Goal: Task Accomplishment & Management: Complete application form

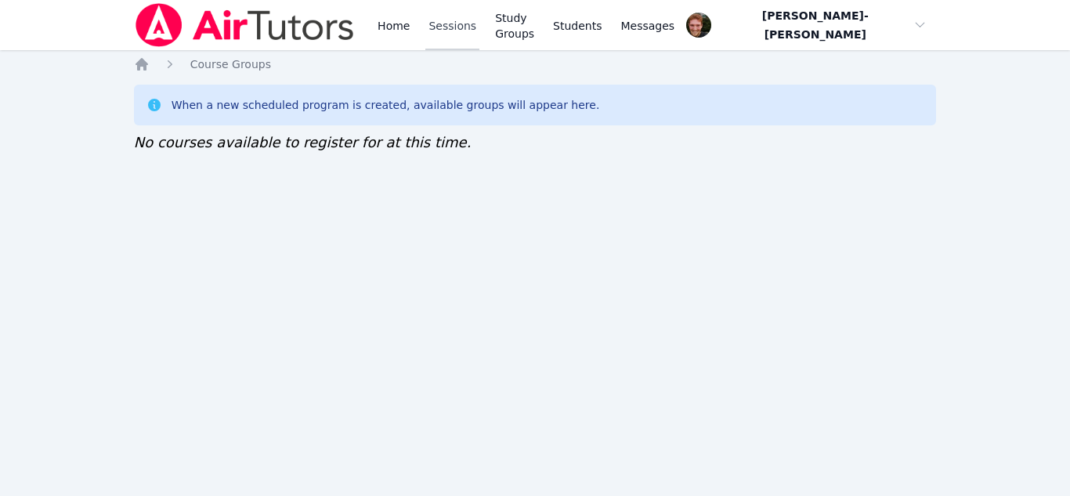
click at [436, 16] on link "Sessions" at bounding box center [452, 25] width 54 height 50
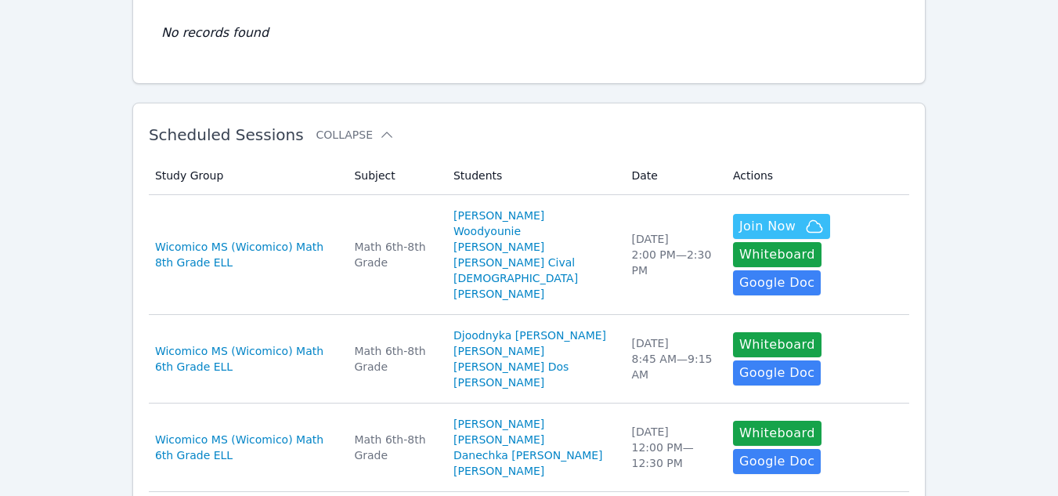
scroll to position [186, 0]
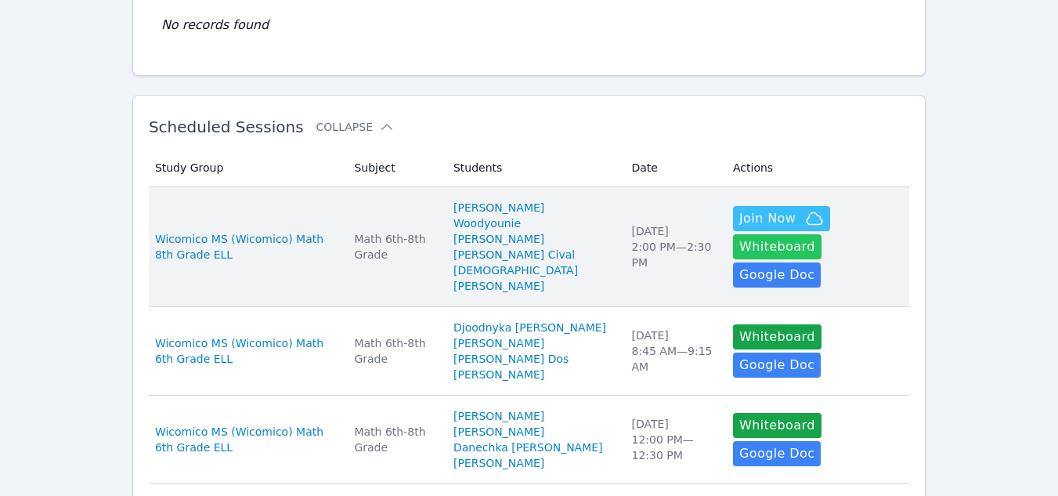
click at [821, 234] on button "Whiteboard" at bounding box center [777, 246] width 88 height 25
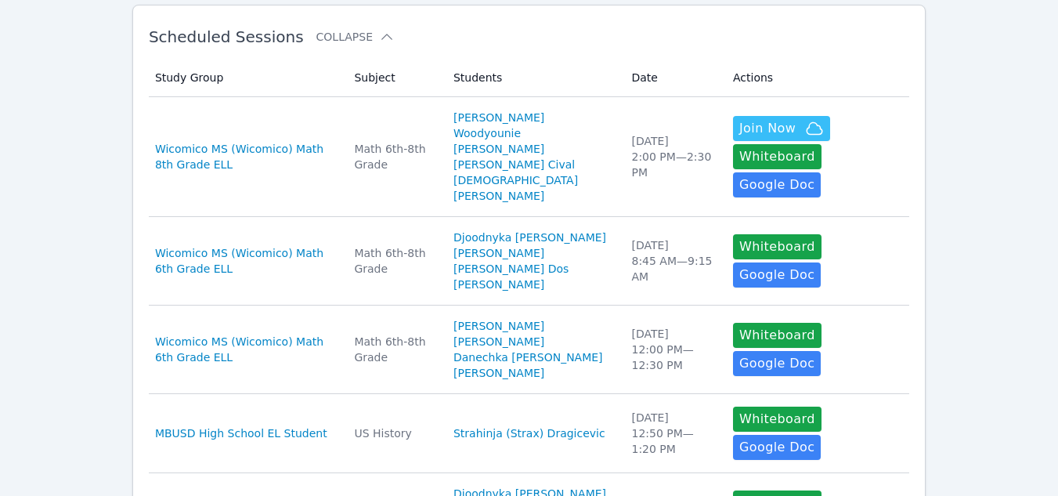
scroll to position [279, 0]
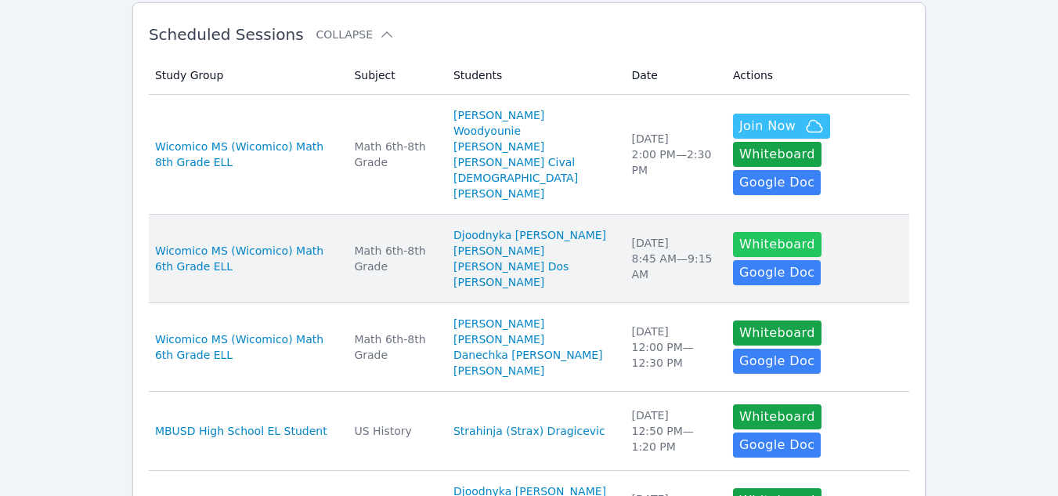
click at [733, 236] on button "Whiteboard" at bounding box center [777, 244] width 88 height 25
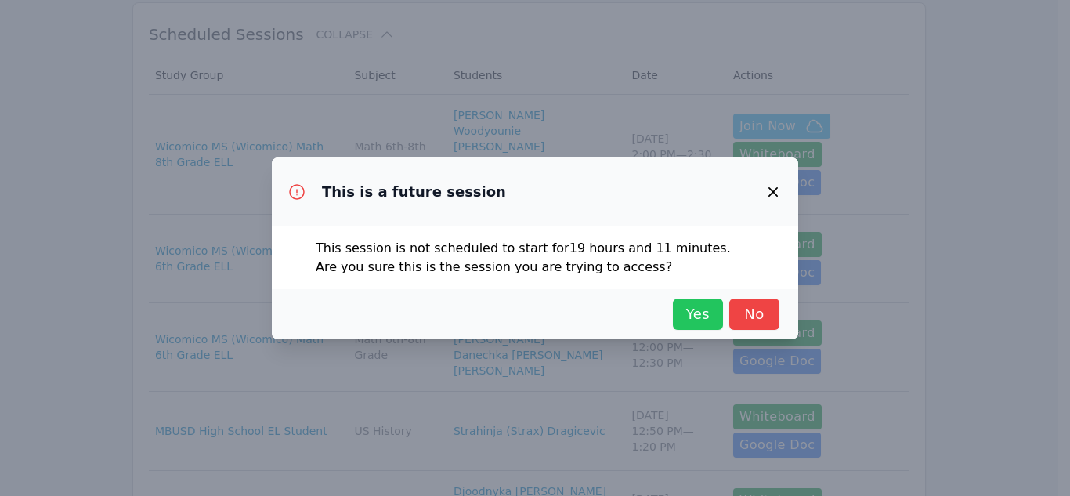
click at [703, 305] on span "Yes" at bounding box center [697, 314] width 34 height 22
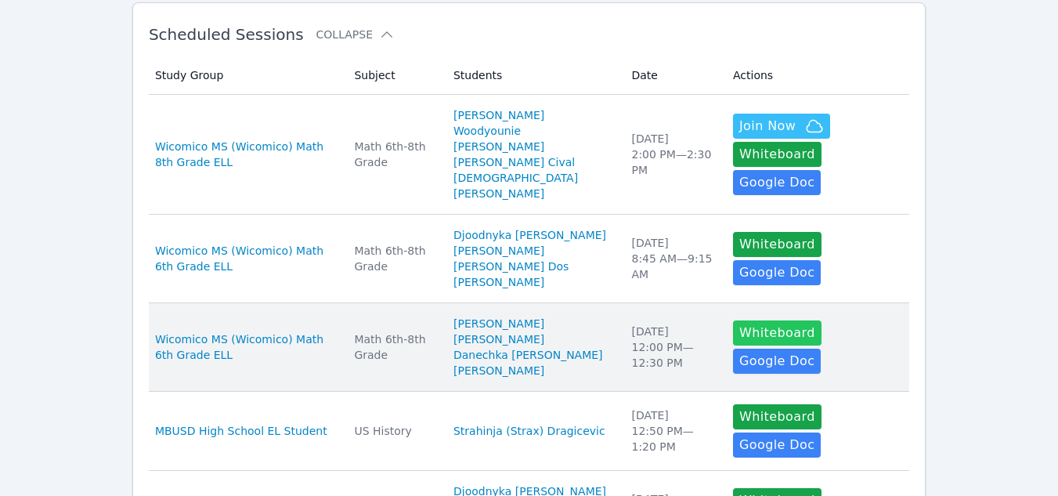
click at [741, 341] on button "Whiteboard" at bounding box center [777, 332] width 88 height 25
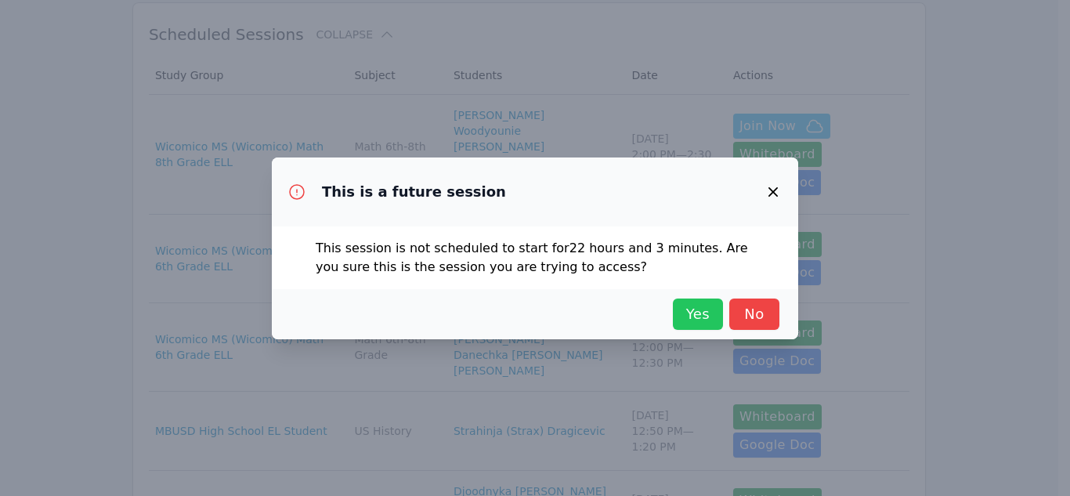
click at [701, 305] on span "Yes" at bounding box center [697, 314] width 34 height 22
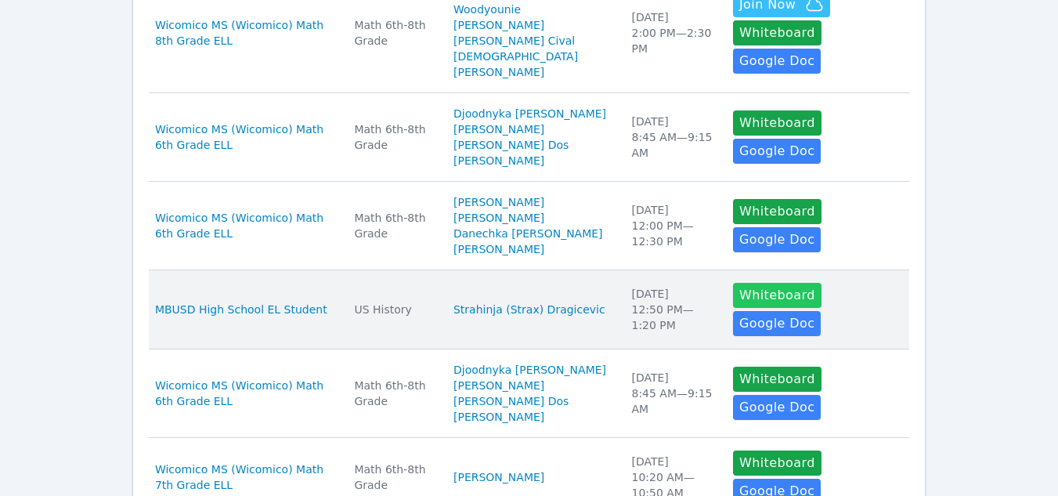
scroll to position [401, 0]
click at [733, 305] on button "Whiteboard" at bounding box center [777, 294] width 88 height 25
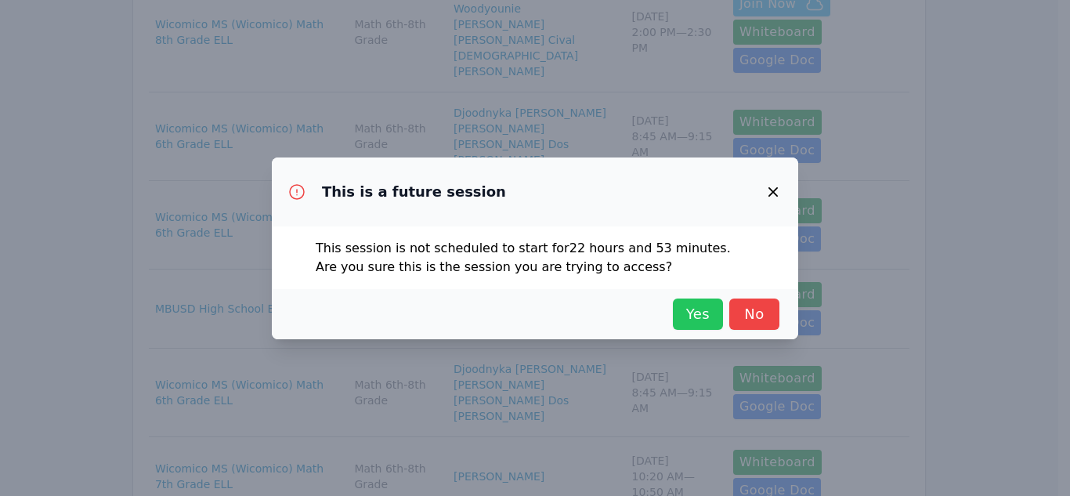
click at [690, 316] on span "Yes" at bounding box center [697, 314] width 34 height 22
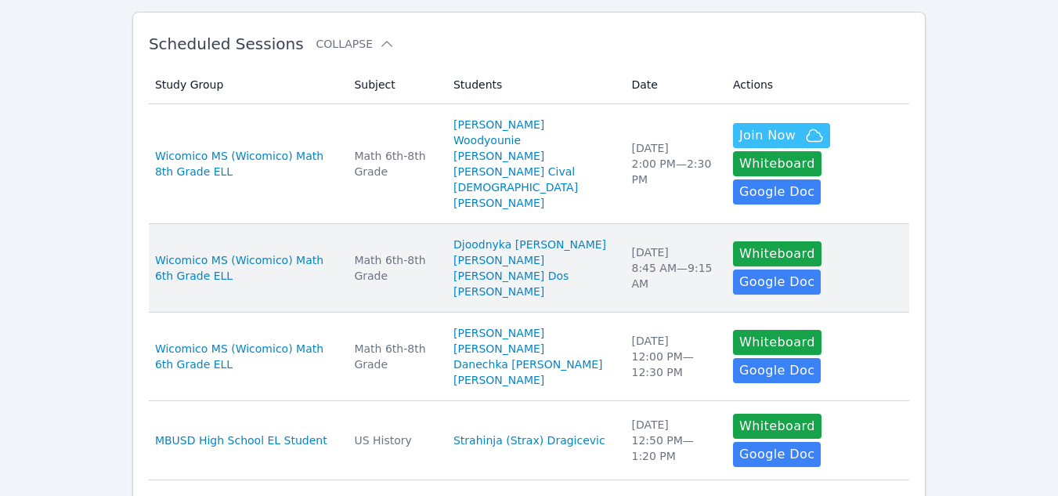
scroll to position [269, 0]
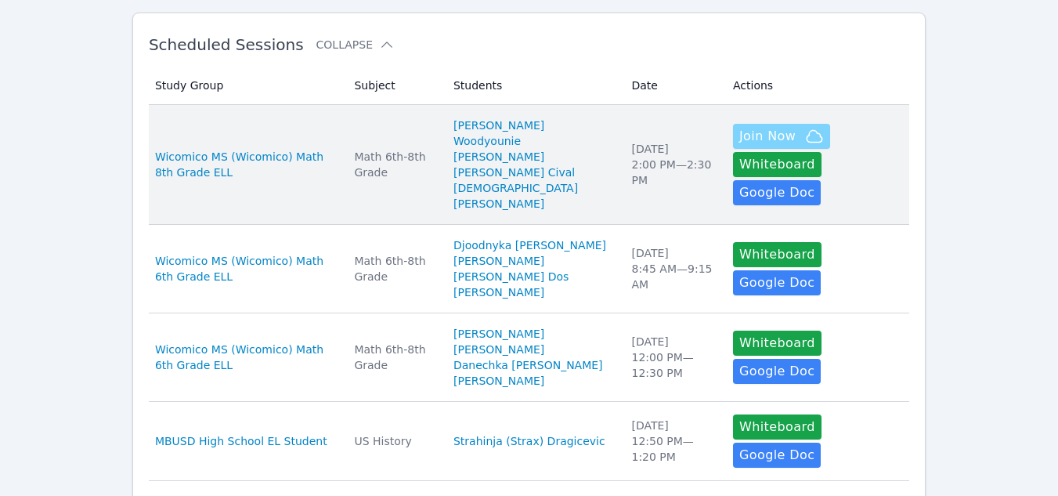
click at [739, 146] on span "Join Now" at bounding box center [767, 136] width 56 height 19
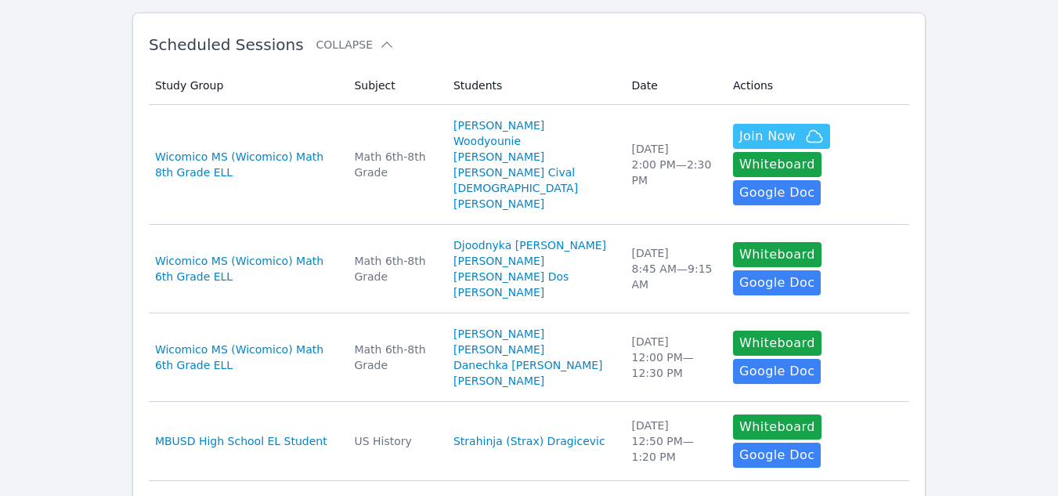
scroll to position [0, 0]
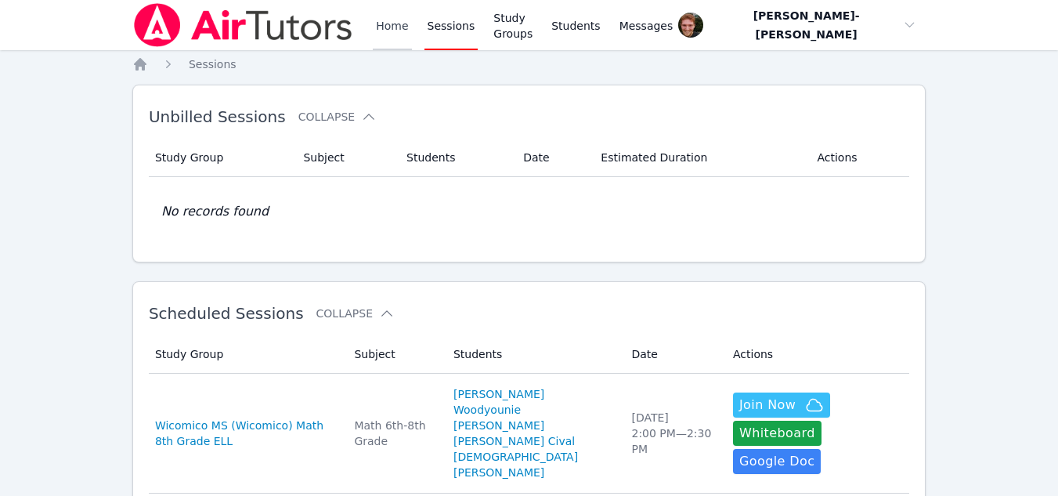
click at [384, 35] on link "Home" at bounding box center [392, 25] width 38 height 50
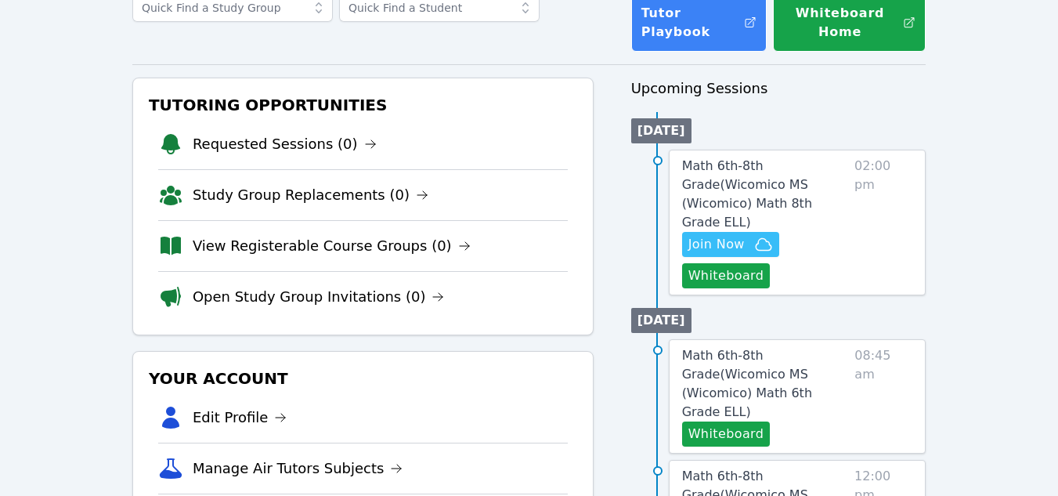
scroll to position [114, 0]
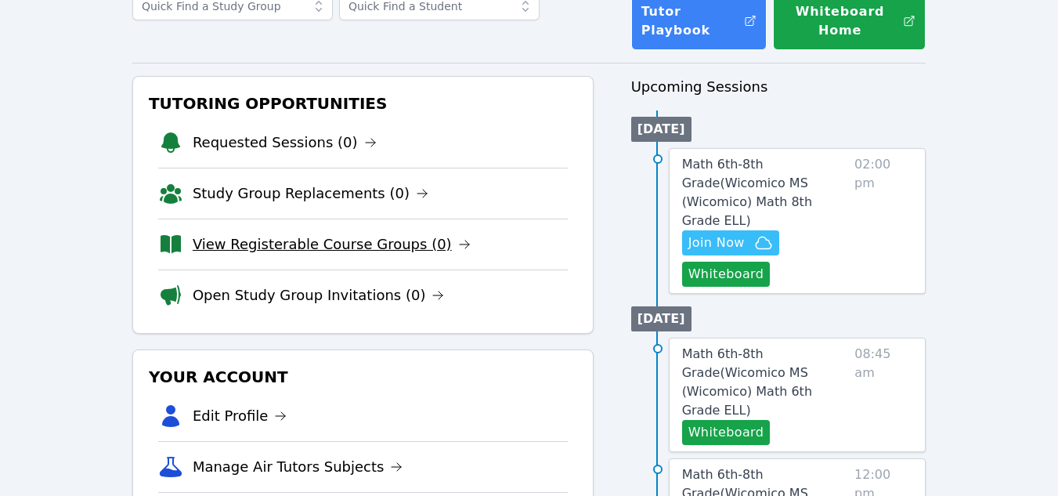
click at [362, 249] on link "View Registerable Course Groups (0)" at bounding box center [332, 244] width 278 height 22
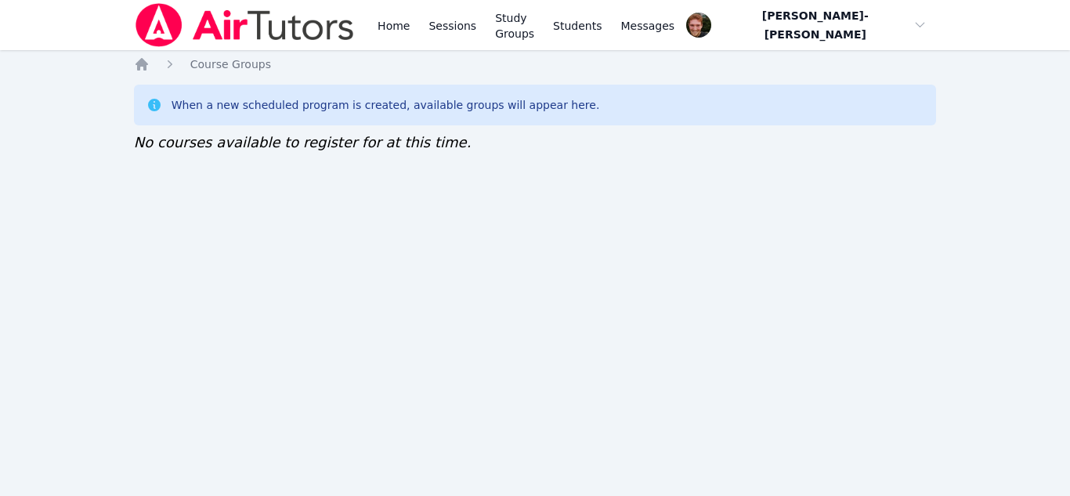
click at [922, 182] on div "Home Course Groups When a new scheduled program is created, available groups wi…" at bounding box center [535, 120] width 803 height 128
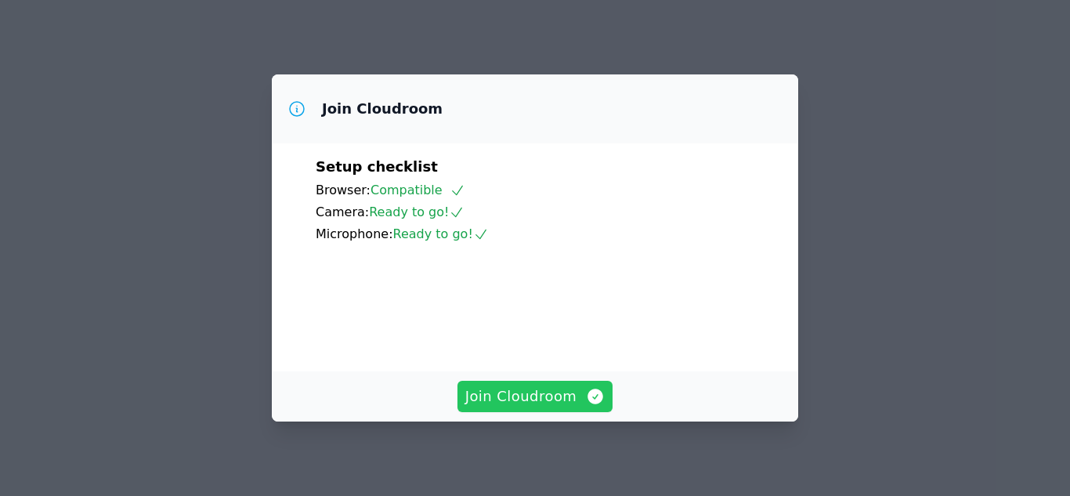
click at [601, 405] on icon "button" at bounding box center [595, 396] width 19 height 19
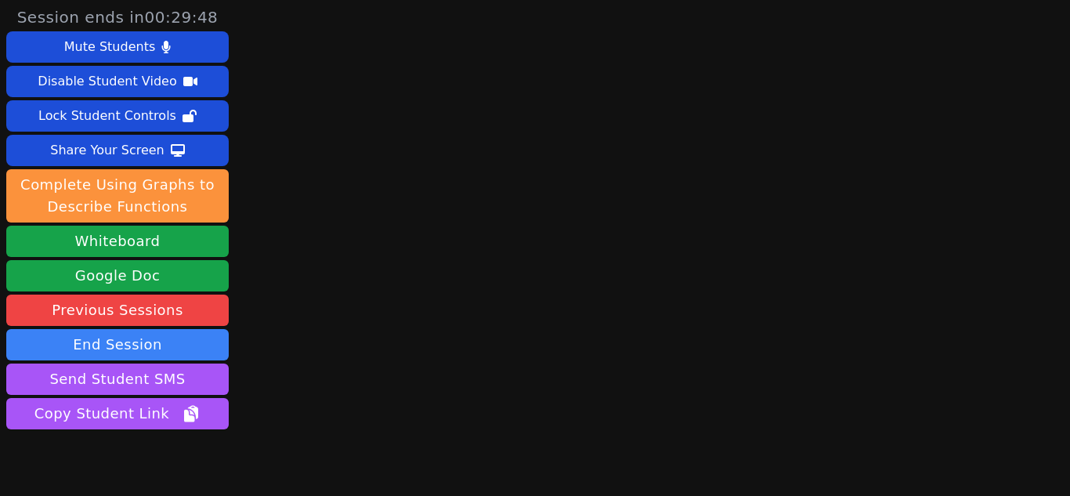
scroll to position [68, 0]
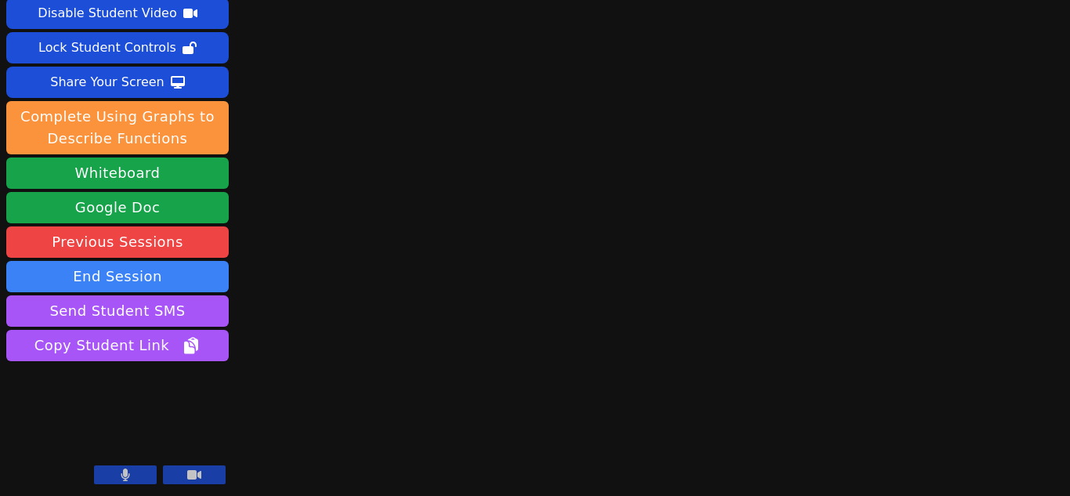
click at [132, 464] on video at bounding box center [117, 426] width 222 height 125
click at [132, 473] on button at bounding box center [125, 474] width 63 height 19
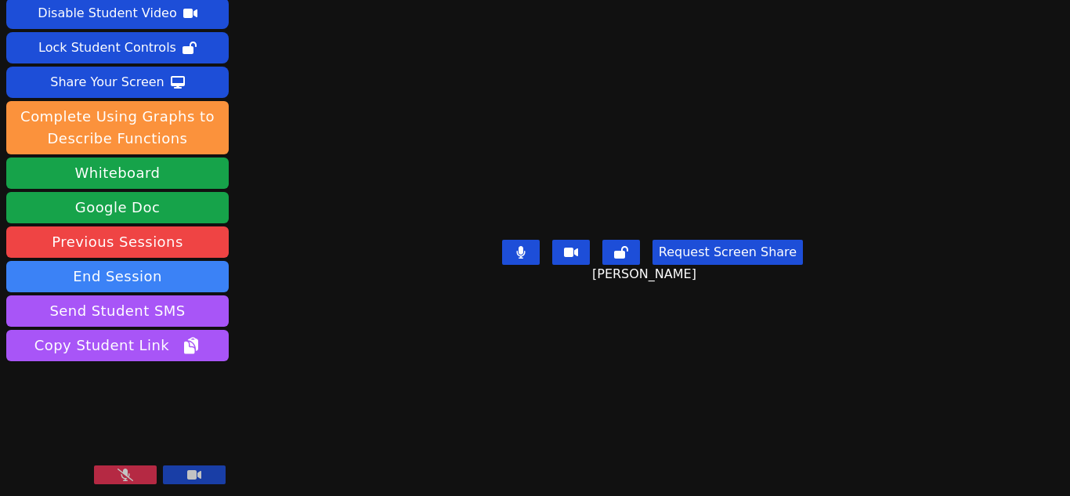
click at [133, 473] on button at bounding box center [125, 474] width 63 height 19
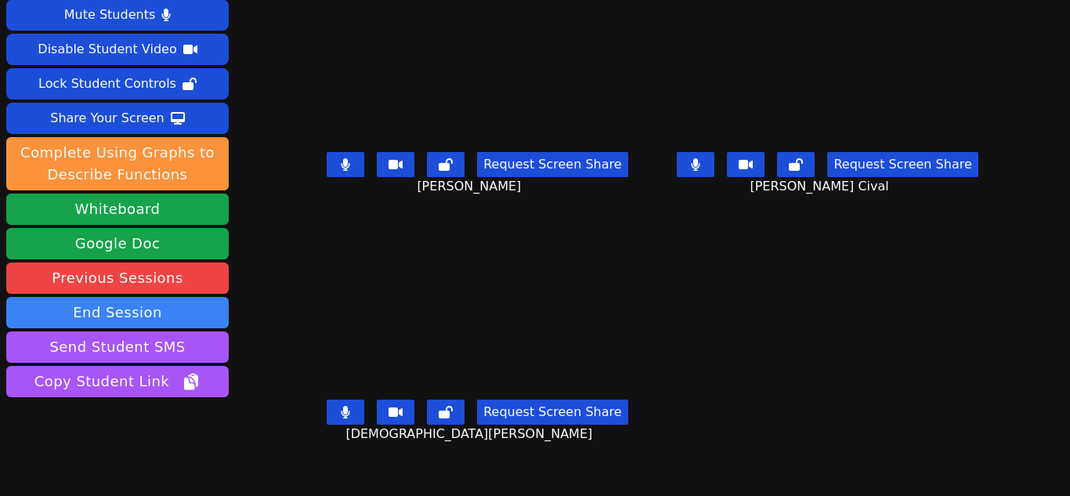
scroll to position [0, 0]
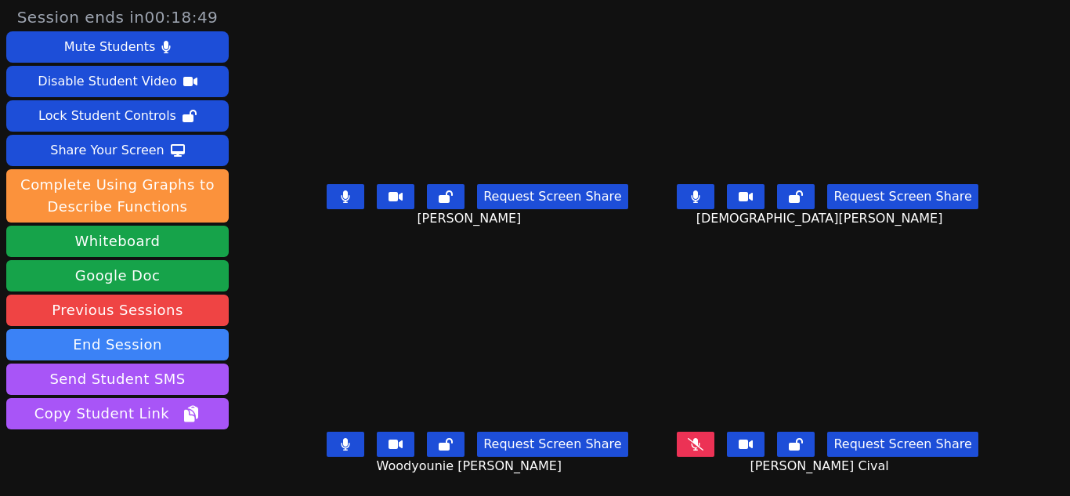
click at [349, 197] on icon at bounding box center [345, 196] width 9 height 13
click at [347, 191] on icon at bounding box center [346, 196] width 16 height 13
click at [345, 195] on icon at bounding box center [346, 196] width 16 height 13
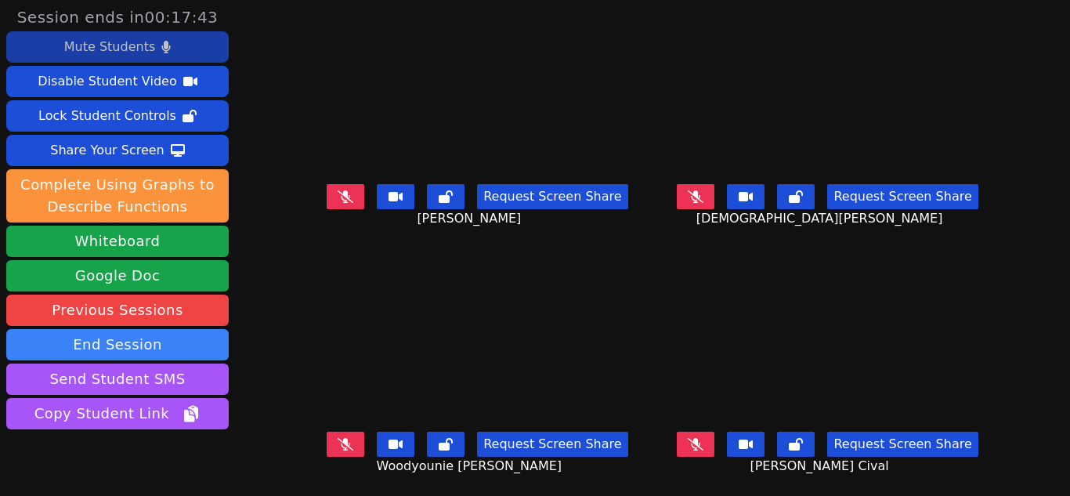
click at [155, 45] on button "Mute Students" at bounding box center [117, 46] width 222 height 31
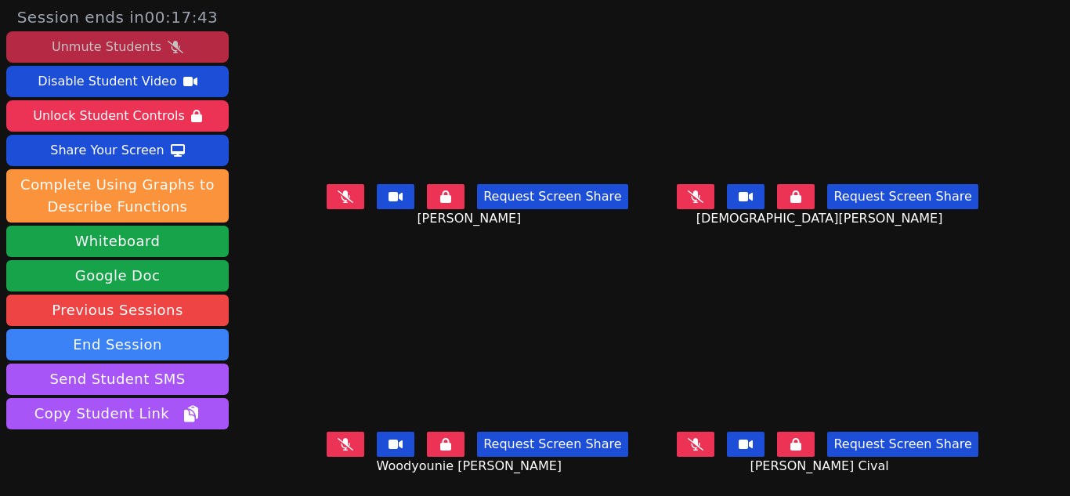
click at [155, 45] on button "Unmute Students" at bounding box center [117, 46] width 222 height 31
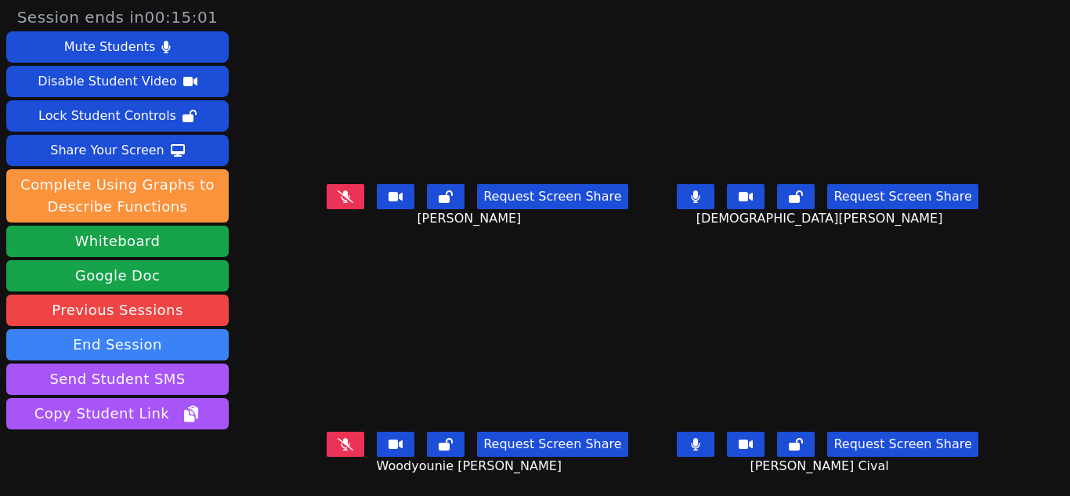
click at [781, 190] on button at bounding box center [796, 196] width 38 height 25
click at [695, 197] on icon at bounding box center [696, 196] width 16 height 13
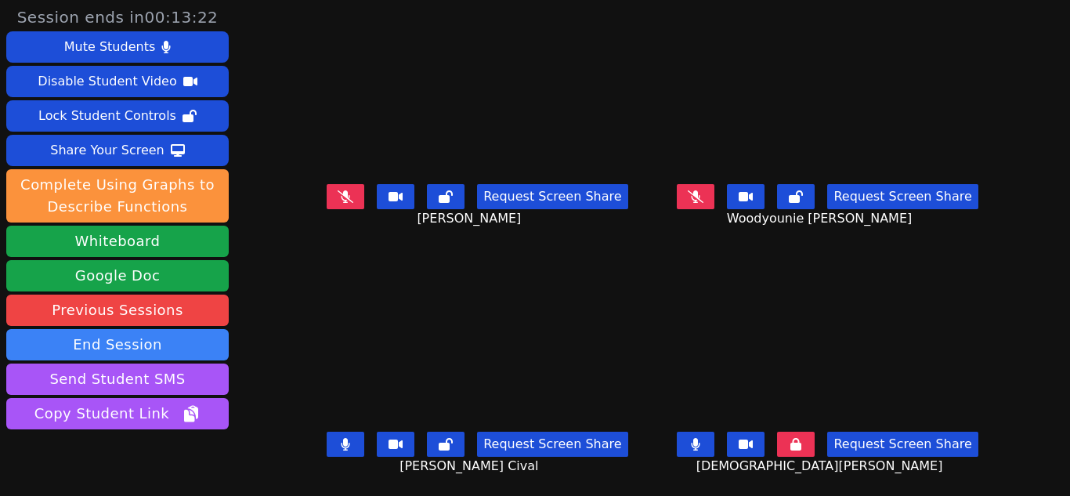
click at [704, 445] on button at bounding box center [696, 443] width 38 height 25
click at [790, 447] on icon at bounding box center [795, 444] width 11 height 13
click at [699, 443] on button at bounding box center [696, 443] width 38 height 25
click at [356, 446] on button at bounding box center [346, 443] width 38 height 25
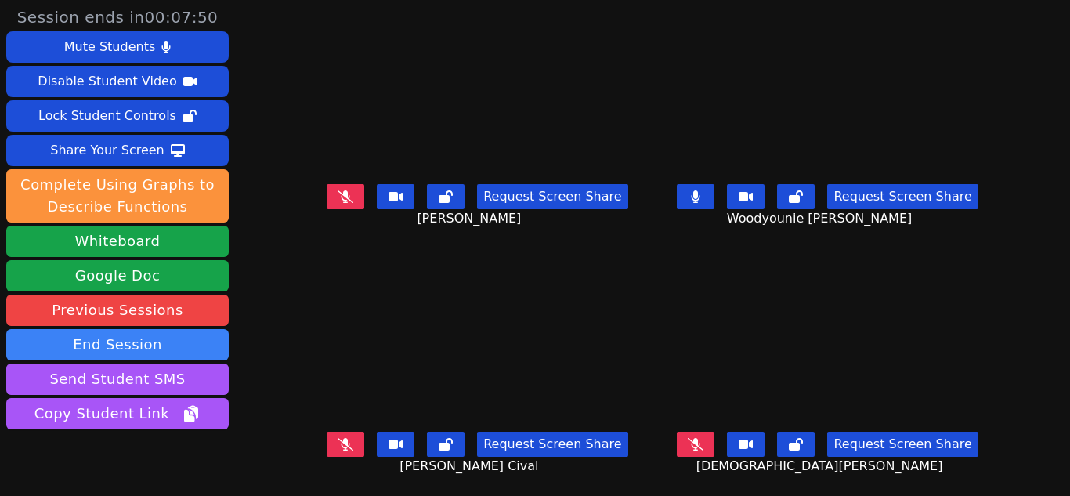
click at [345, 204] on button at bounding box center [346, 196] width 38 height 25
click at [690, 204] on button at bounding box center [696, 196] width 38 height 25
click at [357, 196] on button at bounding box center [346, 196] width 38 height 25
click at [694, 446] on icon at bounding box center [696, 444] width 16 height 13
click at [347, 435] on button at bounding box center [346, 443] width 38 height 25
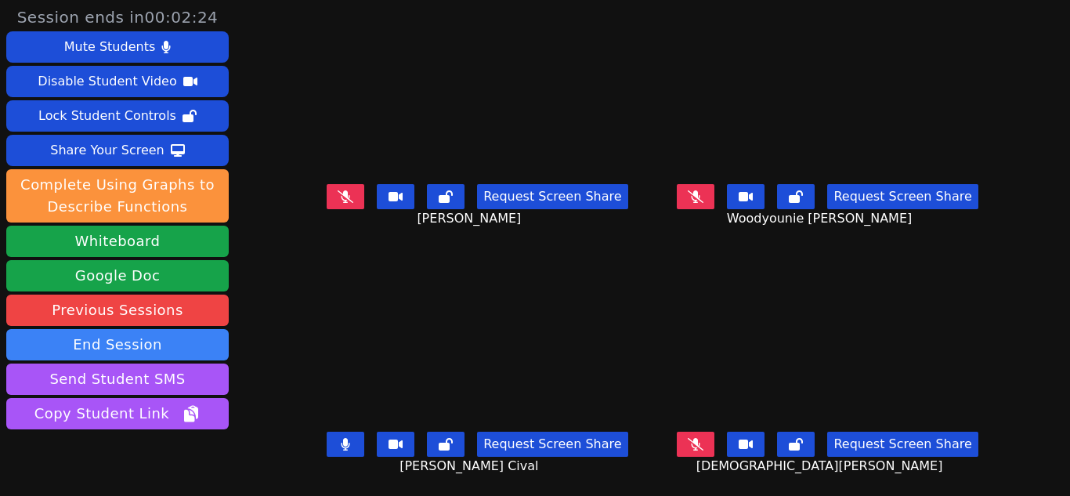
scroll to position [12, 0]
click at [689, 438] on icon at bounding box center [696, 444] width 16 height 13
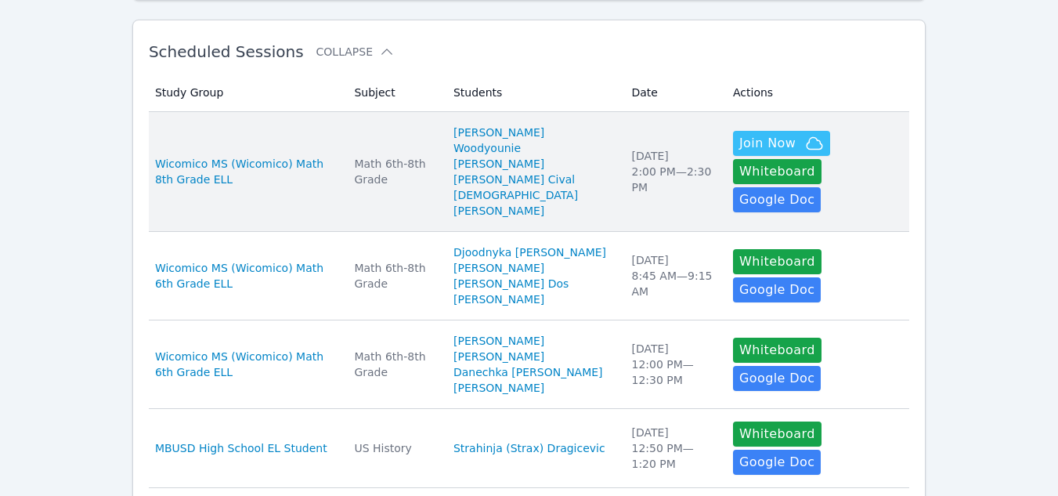
scroll to position [262, 0]
click at [393, 175] on div "Math 6th-8th Grade" at bounding box center [394, 170] width 81 height 31
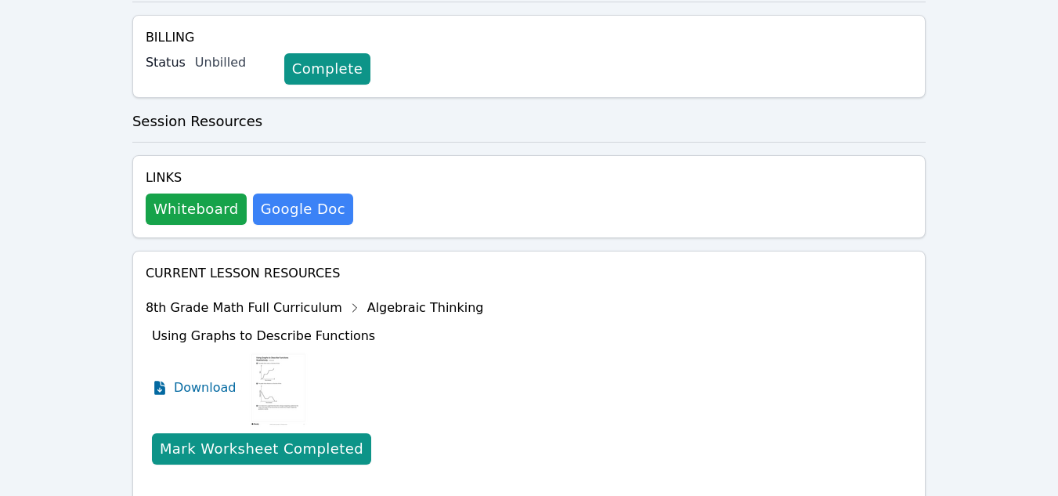
scroll to position [603, 0]
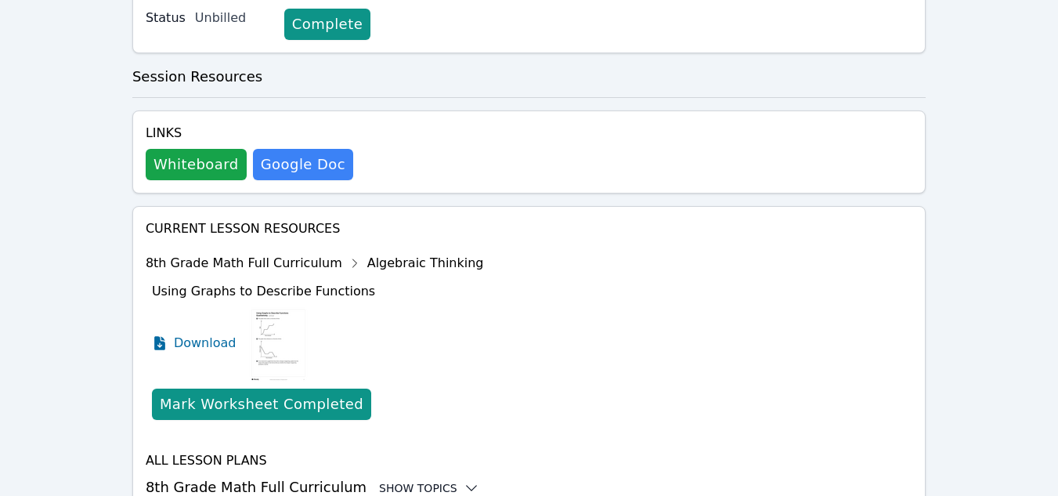
click at [402, 480] on div "Show Topics" at bounding box center [429, 488] width 100 height 16
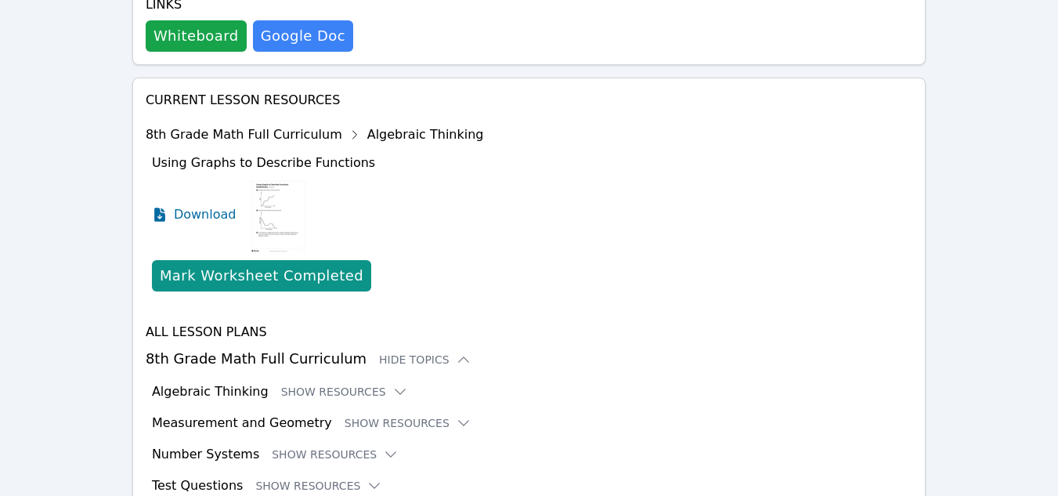
click at [384, 358] on div "All Lesson Plans 8th Grade Math Full Curriculum Hide Topics Algebraic Thinking …" at bounding box center [529, 409] width 767 height 172
click at [381, 415] on button "Show Resources" at bounding box center [408, 423] width 127 height 16
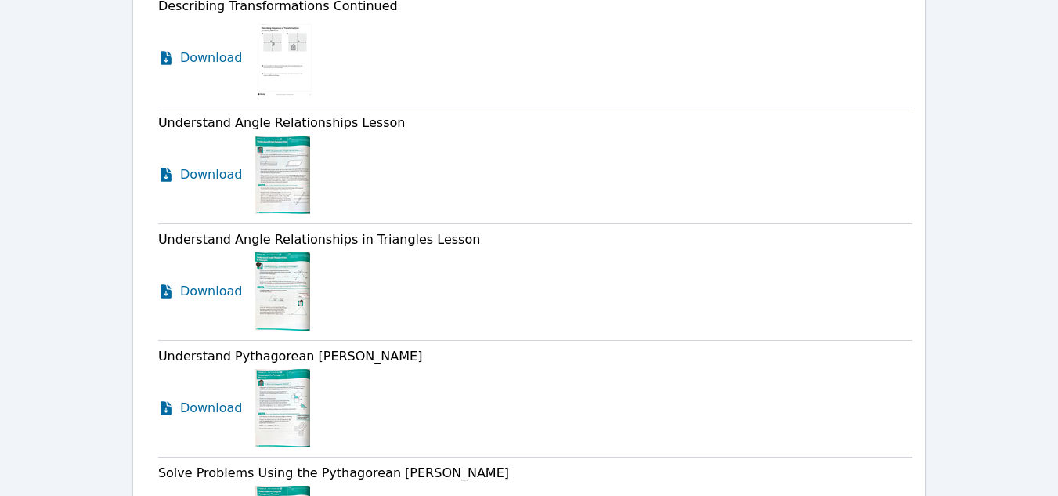
scroll to position [2009, 0]
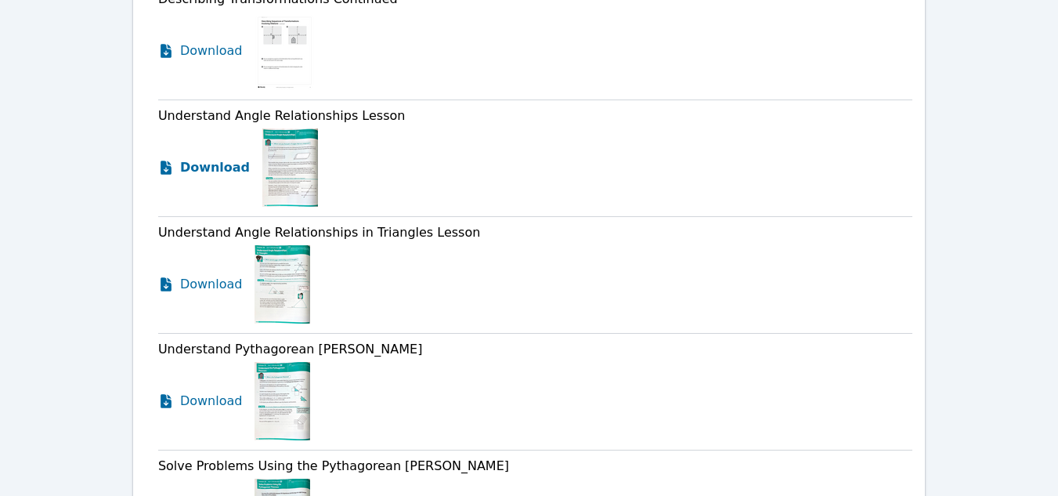
click at [186, 158] on span "Download" at bounding box center [215, 167] width 70 height 19
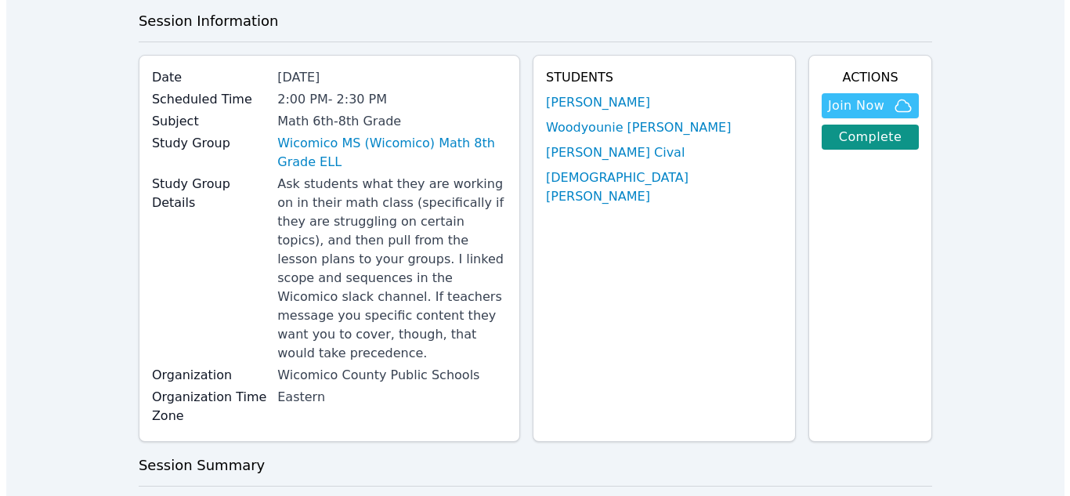
scroll to position [0, 0]
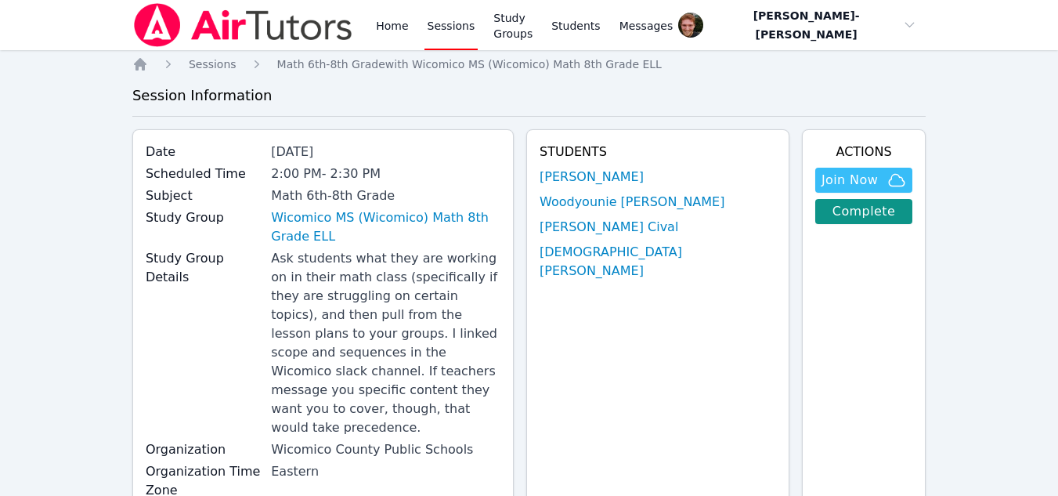
click at [451, 24] on link "Sessions" at bounding box center [451, 25] width 54 height 50
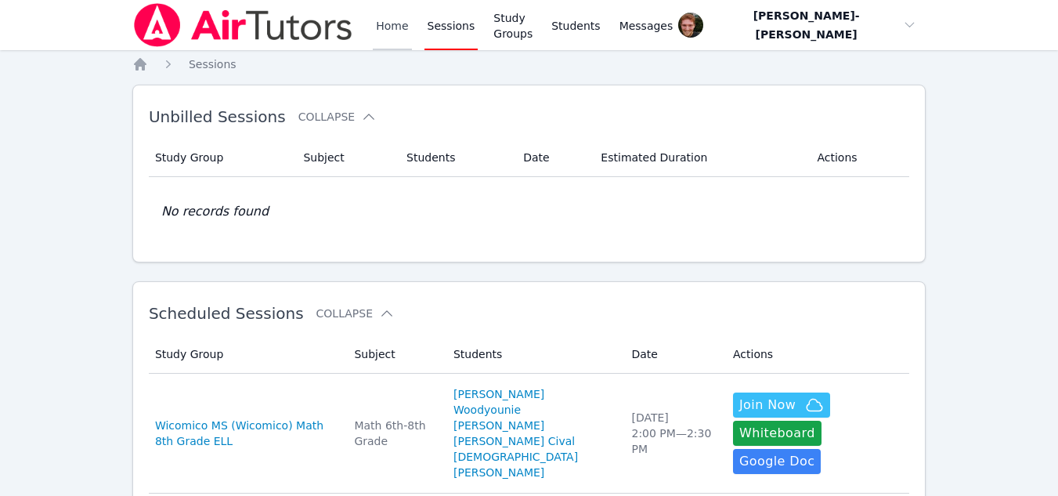
click at [383, 28] on link "Home" at bounding box center [392, 25] width 38 height 50
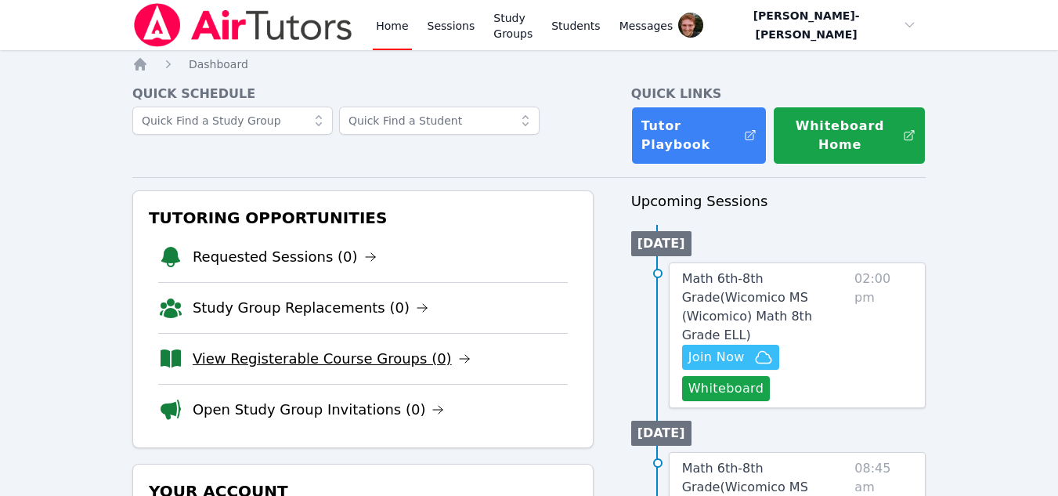
click at [345, 367] on link "View Registerable Course Groups (0)" at bounding box center [332, 359] width 278 height 22
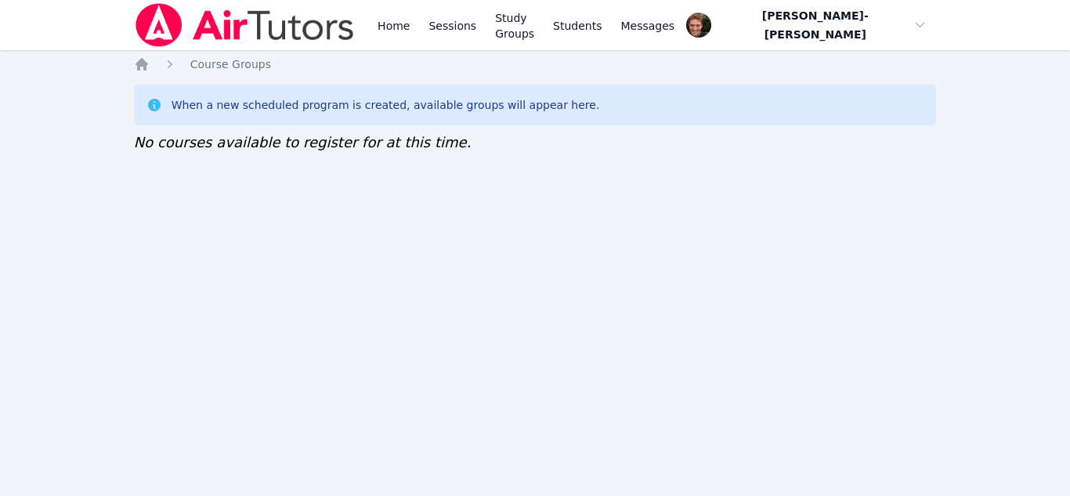
click at [477, 38] on div "Home Sessions Study Groups Students Messages" at bounding box center [525, 25] width 303 height 50
click at [458, 33] on link "Sessions" at bounding box center [452, 25] width 54 height 50
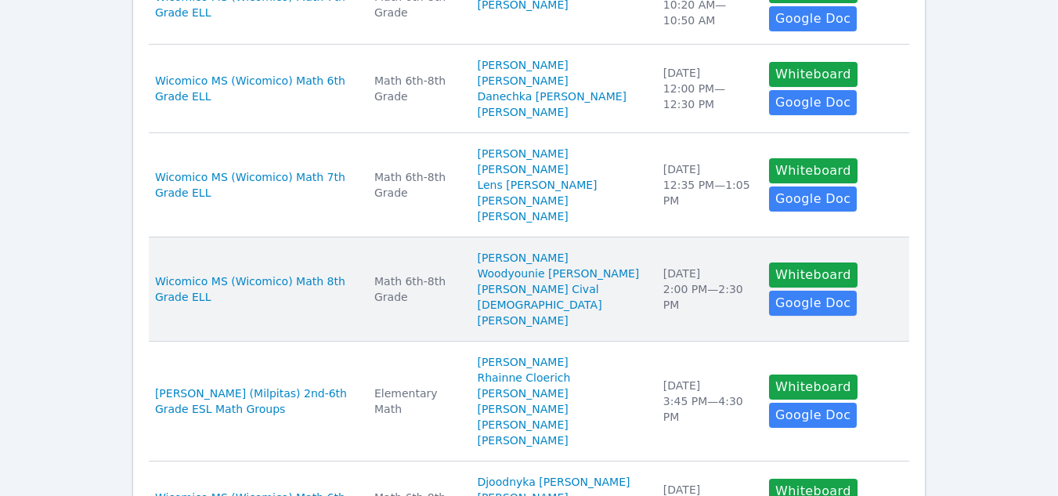
scroll to position [805, 0]
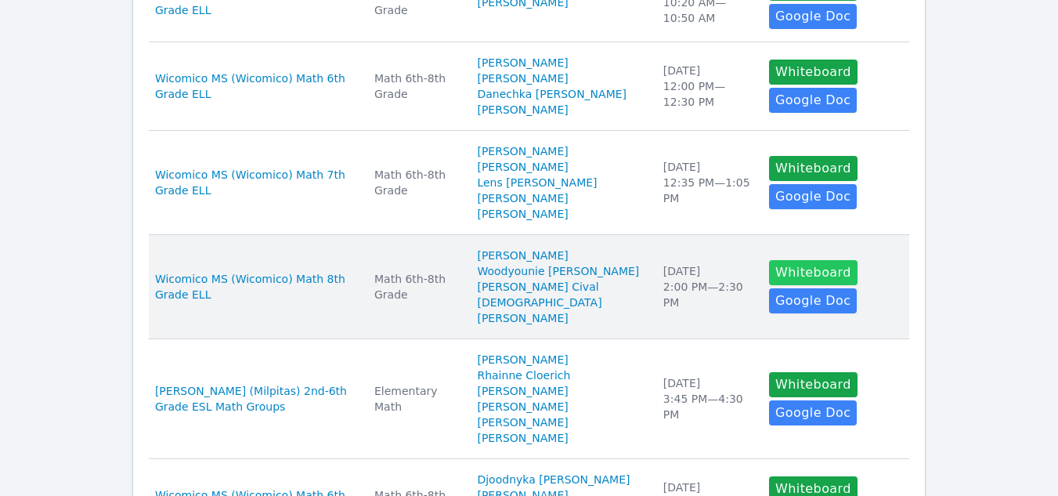
click at [792, 260] on button "Whiteboard" at bounding box center [813, 272] width 88 height 25
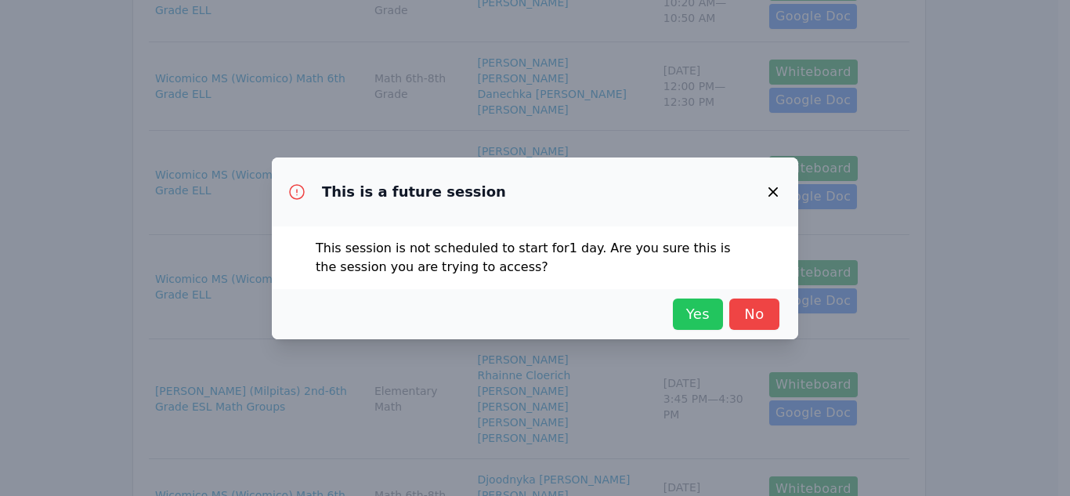
click at [709, 306] on span "Yes" at bounding box center [697, 314] width 34 height 22
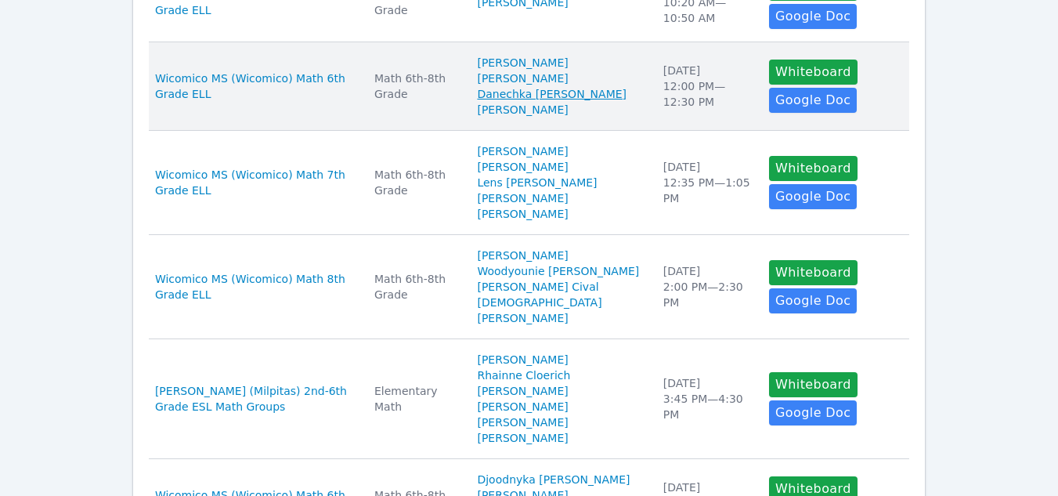
scroll to position [0, 0]
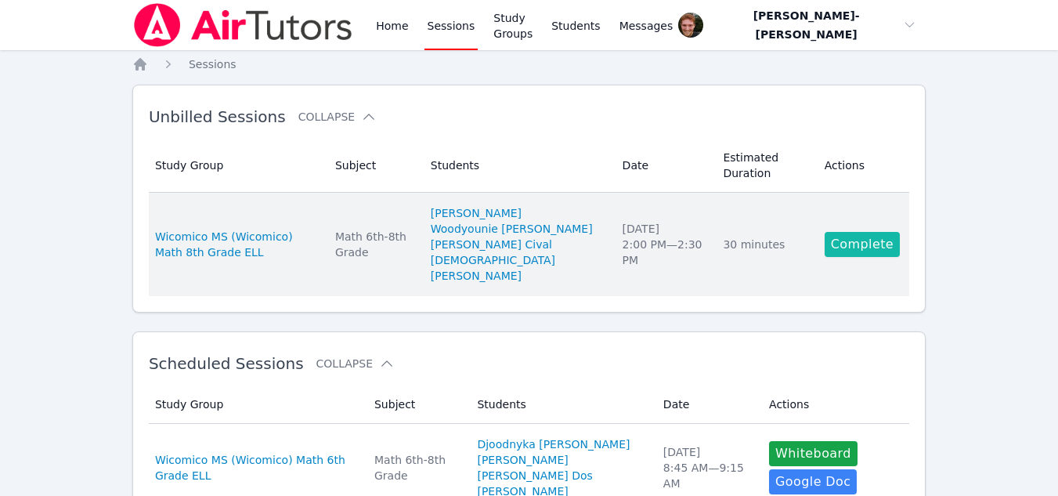
click at [839, 243] on link "Complete" at bounding box center [862, 244] width 75 height 25
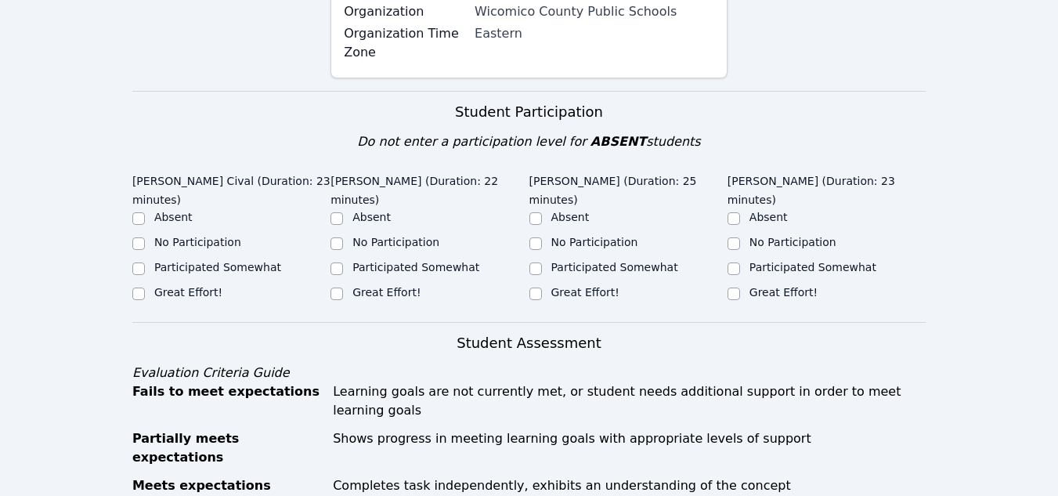
scroll to position [471, 0]
click at [139, 288] on input "Great Effort!" at bounding box center [138, 294] width 13 height 13
checkbox input "true"
click at [335, 263] on input "Participated Somewhat" at bounding box center [336, 269] width 13 height 13
checkbox input "true"
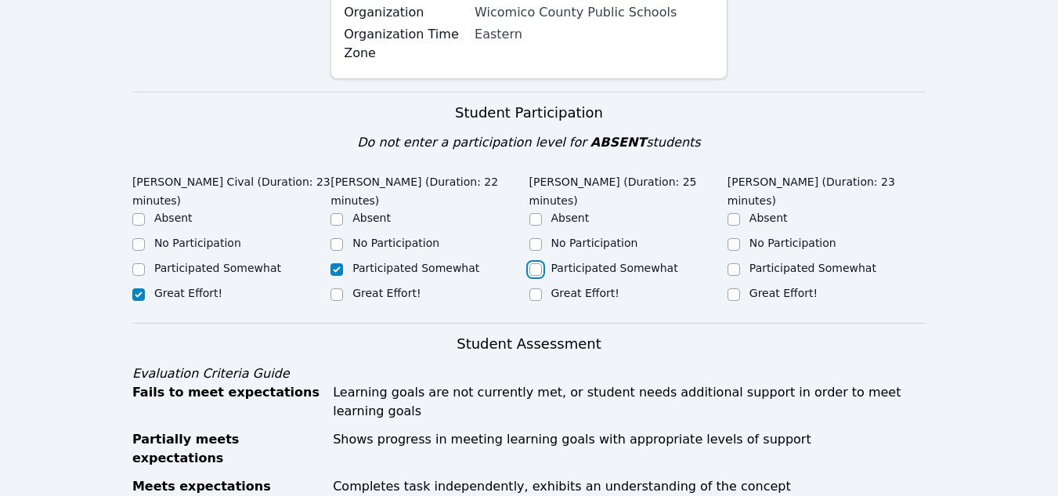
click at [535, 263] on input "Participated Somewhat" at bounding box center [535, 269] width 13 height 13
checkbox input "true"
click at [142, 263] on input "Participated Somewhat" at bounding box center [138, 269] width 13 height 13
checkbox input "true"
click at [139, 288] on input "Great Effort!" at bounding box center [138, 294] width 13 height 13
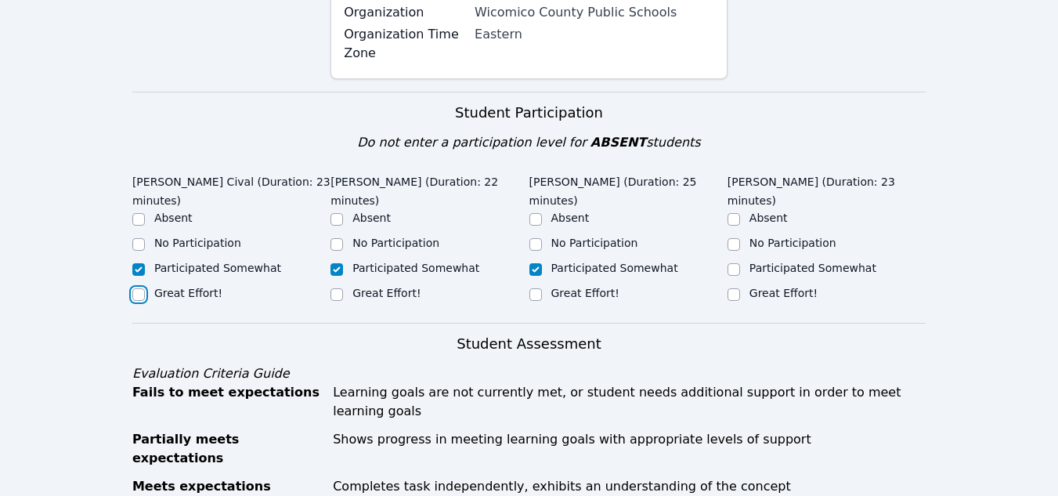
checkbox input "true"
checkbox input "false"
click at [738, 288] on input "Great Effort!" at bounding box center [733, 294] width 13 height 13
checkbox input "true"
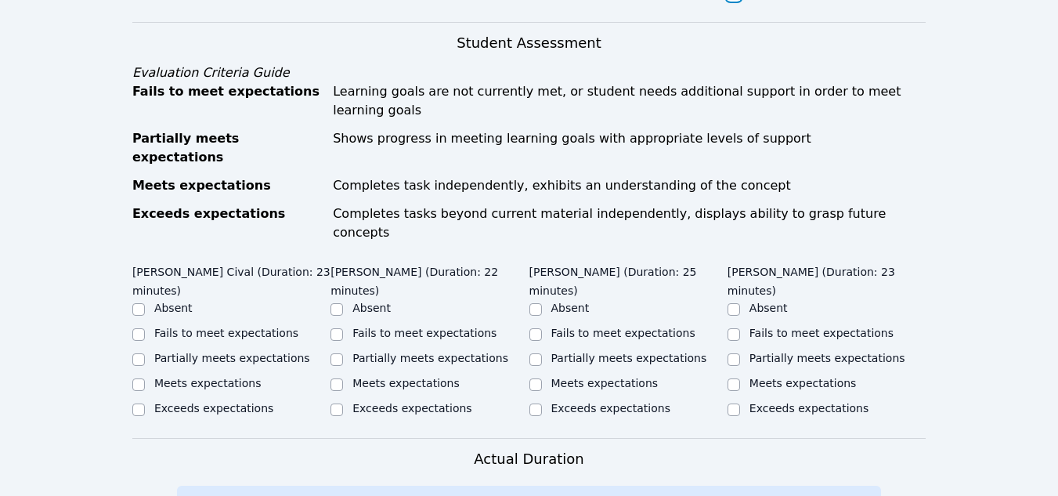
scroll to position [763, 0]
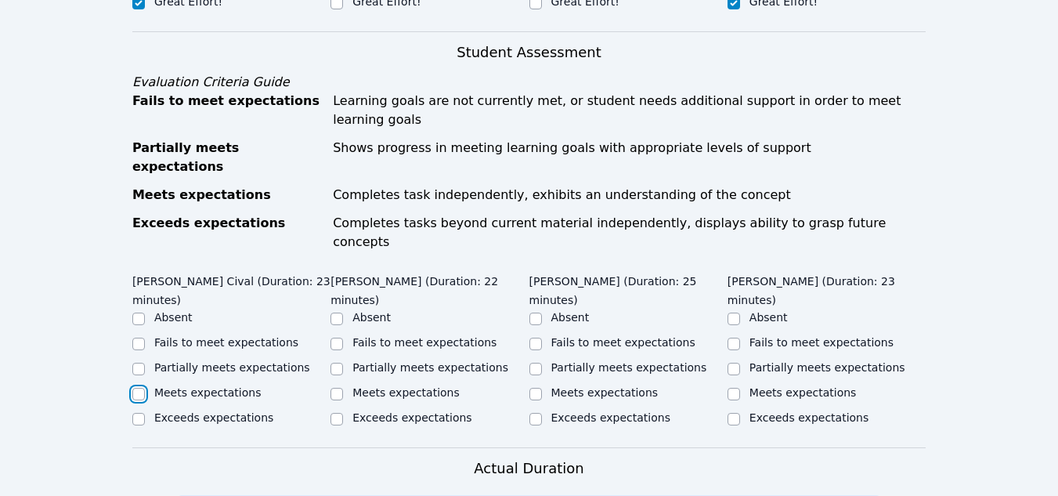
click at [136, 388] on input "Meets expectations" at bounding box center [138, 394] width 13 height 13
checkbox input "true"
click at [337, 363] on input "Partially meets expectations" at bounding box center [336, 369] width 13 height 13
checkbox input "true"
click at [537, 363] on input "Partially meets expectations" at bounding box center [535, 369] width 13 height 13
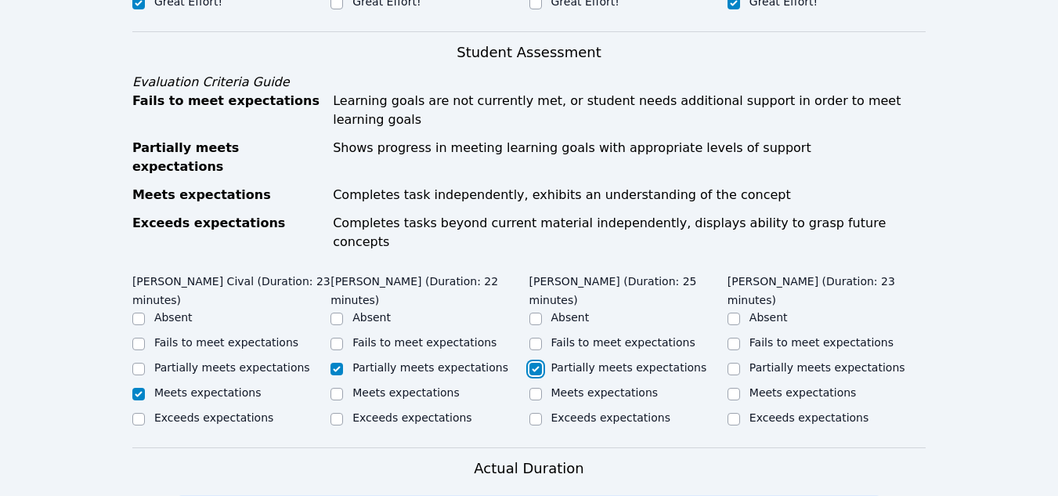
checkbox input "true"
click at [742, 384] on div "Meets expectations" at bounding box center [826, 393] width 198 height 19
click at [729, 388] on input "Meets expectations" at bounding box center [733, 394] width 13 height 13
checkbox input "true"
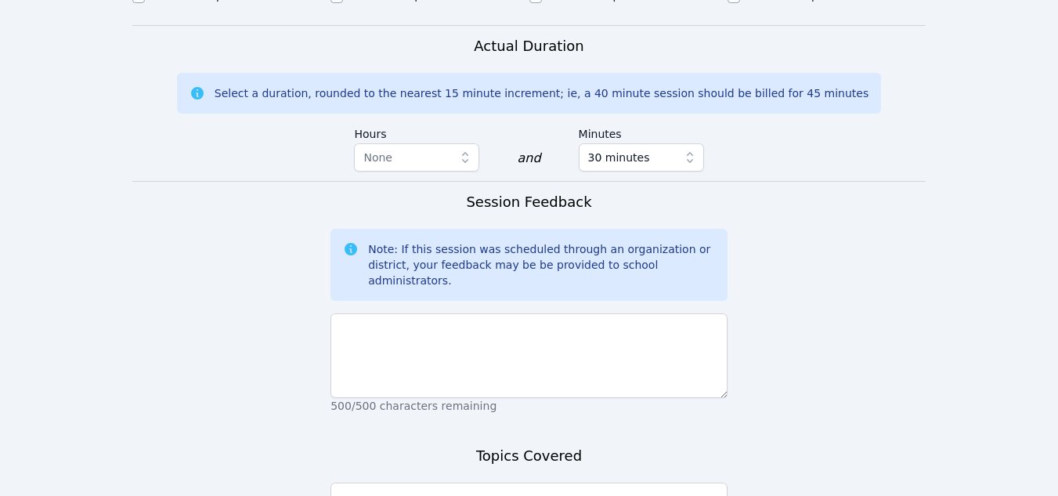
scroll to position [1201, 0]
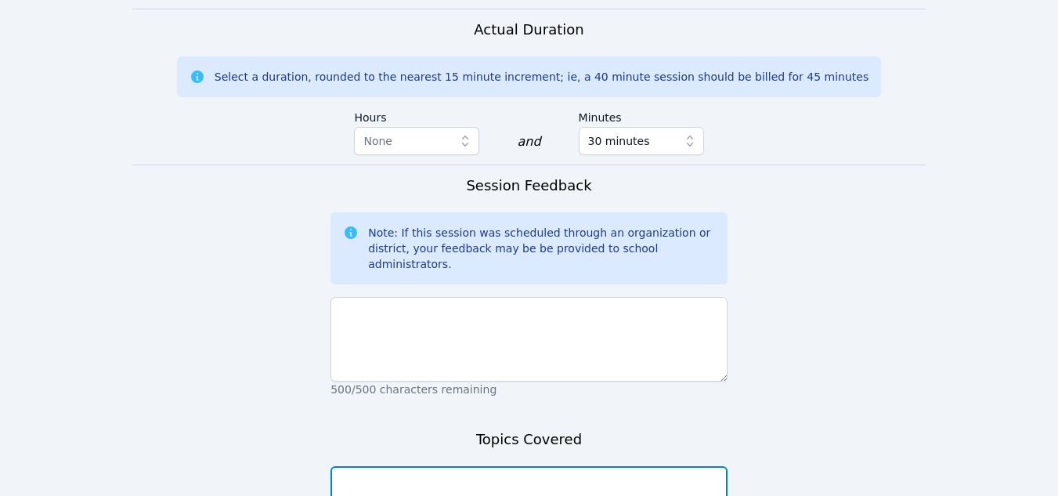
type textarea "Finding angles using transversials"
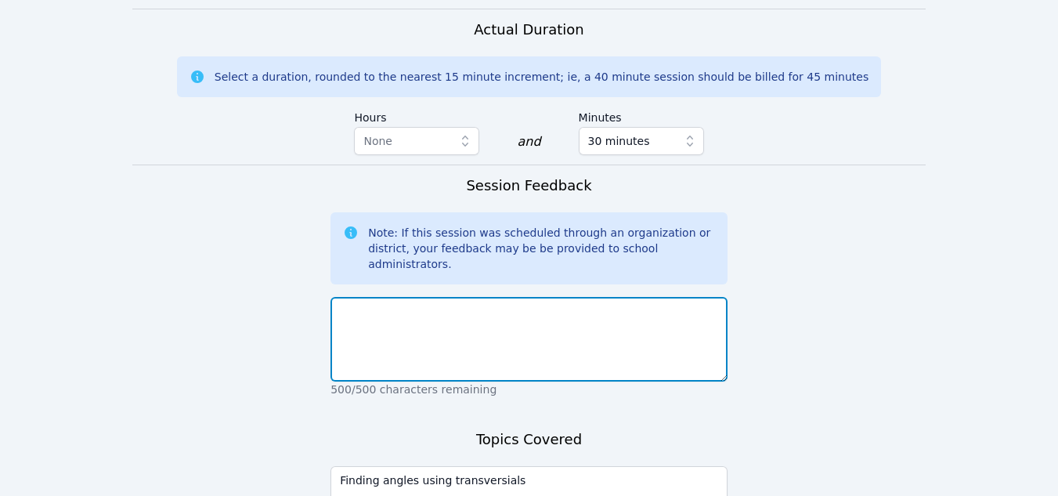
click at [409, 297] on textarea at bounding box center [528, 339] width 397 height 85
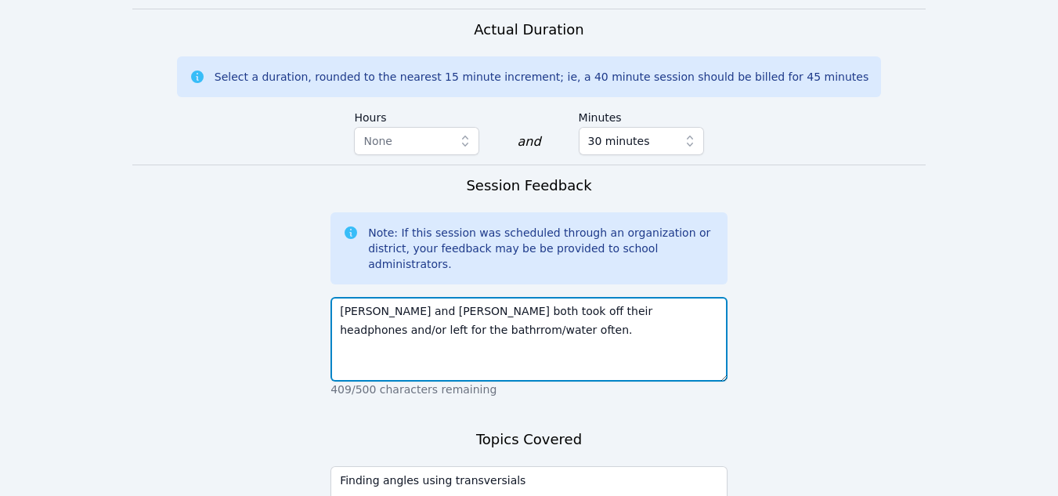
click at [367, 297] on textarea "[PERSON_NAME] and [PERSON_NAME] both took off their headphones and/or left for …" at bounding box center [528, 339] width 397 height 85
click at [466, 297] on textarea "[DEMOGRAPHIC_DATA] and [PERSON_NAME] both took off their headphones and/or left…" at bounding box center [528, 339] width 397 height 85
click at [343, 297] on textarea "[DEMOGRAPHIC_DATA] and [PERSON_NAME] both took off their headphones and/or left…" at bounding box center [528, 339] width 397 height 85
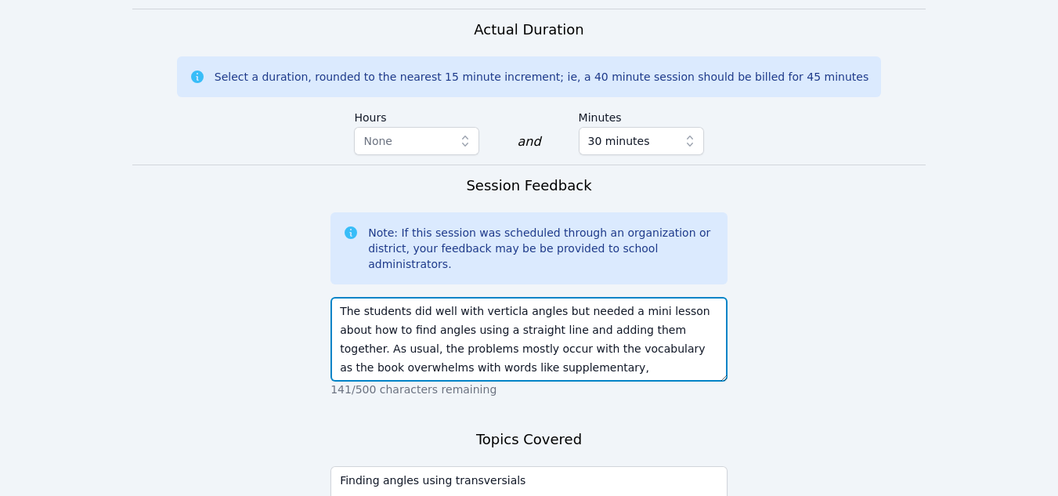
click at [641, 297] on textarea "The students did well with verticla angles but needed a mini lesson about how t…" at bounding box center [528, 339] width 397 height 85
click at [690, 297] on textarea "The students did well with vertical angles but needed a mini lesson about how t…" at bounding box center [528, 339] width 397 height 85
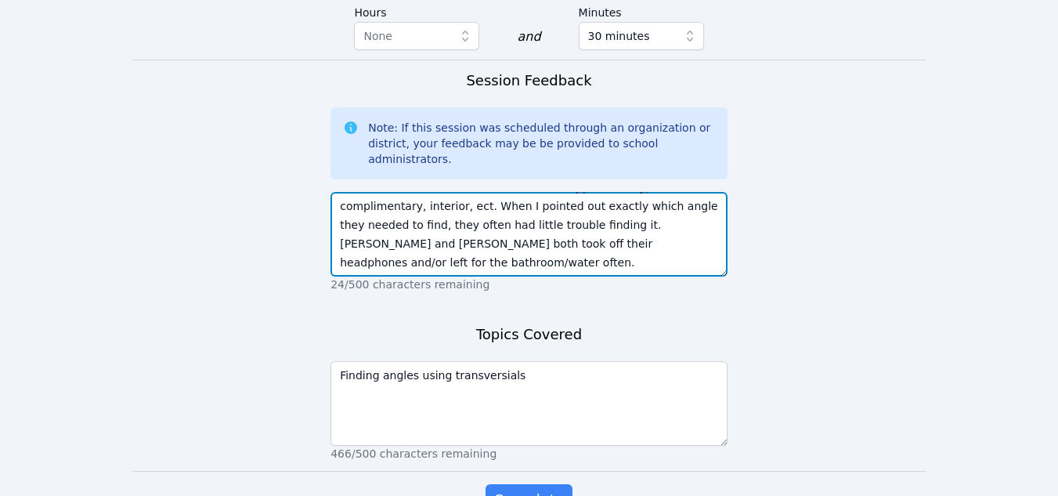
scroll to position [1309, 0]
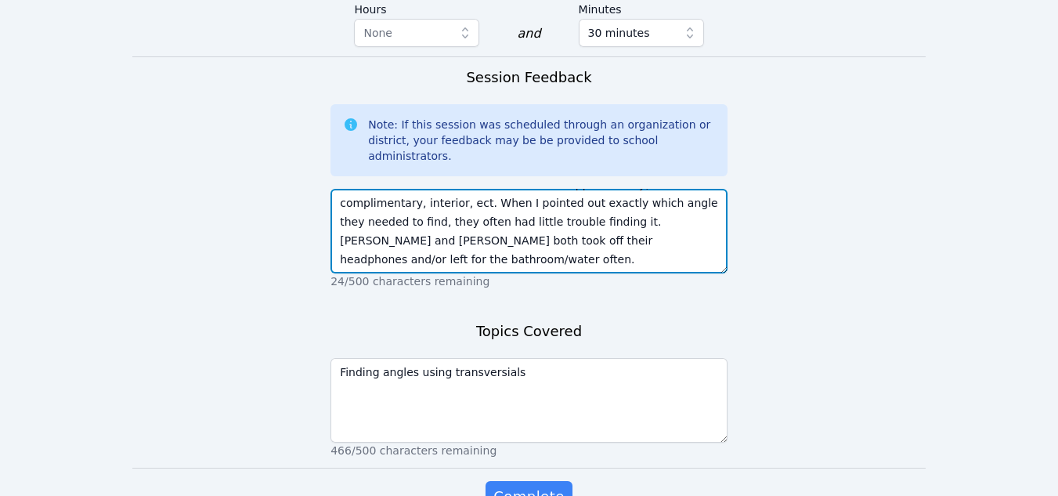
type textarea "The students did well with vertical angles but needed a mini lesson about how t…"
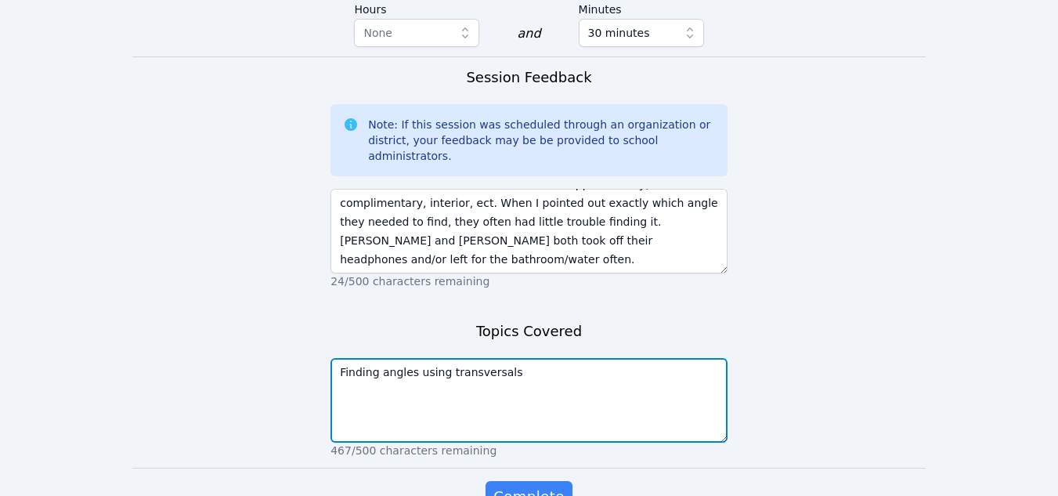
scroll to position [0, 0]
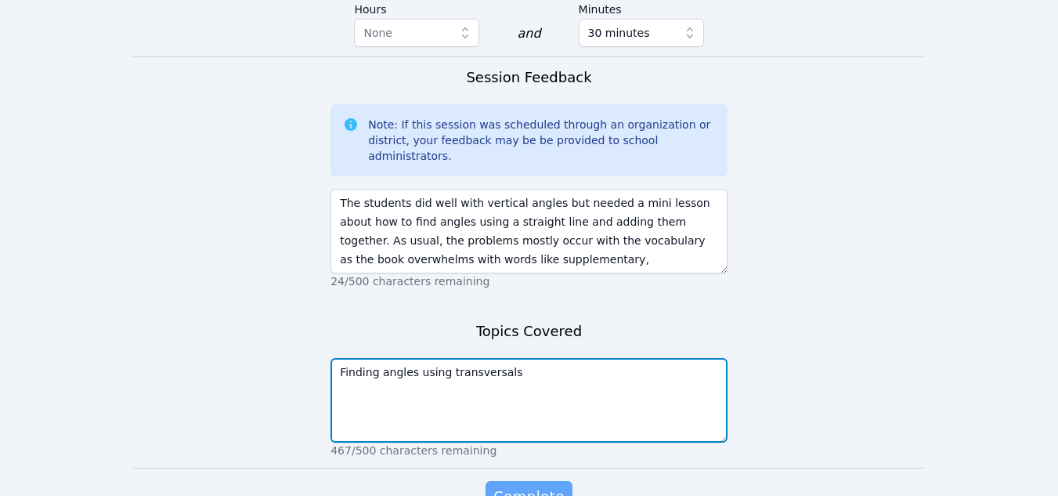
type textarea "Finding angles using transversals"
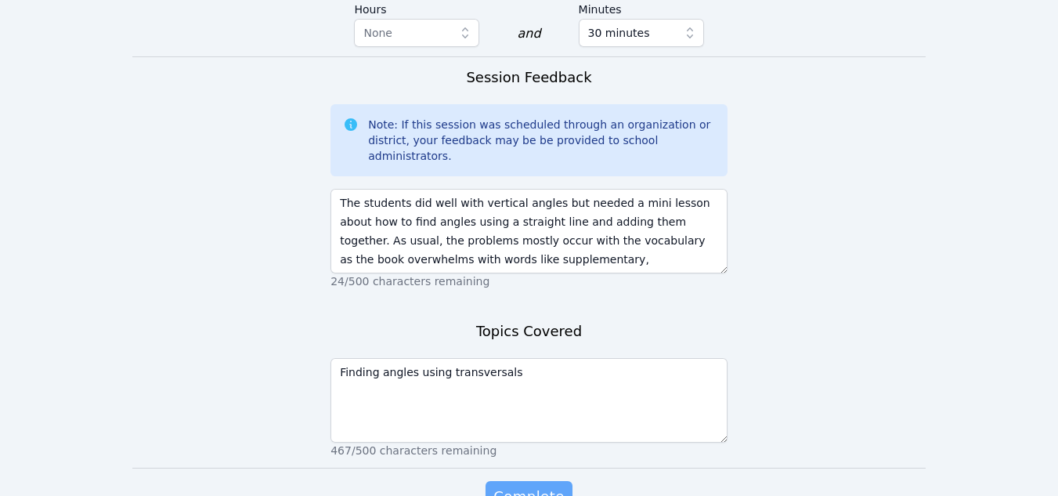
click at [539, 486] on span "Complete" at bounding box center [528, 497] width 70 height 22
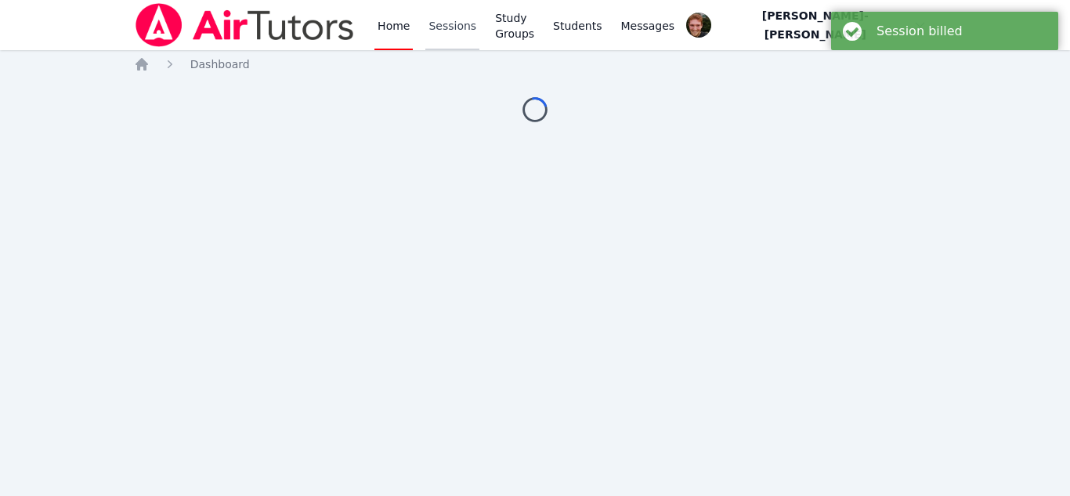
click at [446, 34] on link "Sessions" at bounding box center [452, 25] width 54 height 50
